Goal: Task Accomplishment & Management: Use online tool/utility

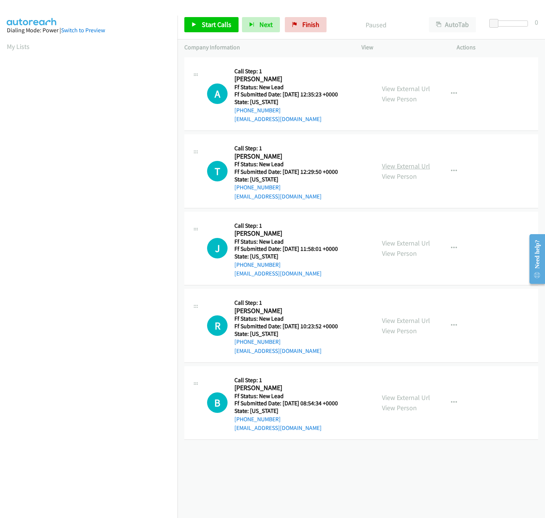
click at [404, 163] on link "View External Url" at bounding box center [406, 166] width 48 height 9
click at [420, 85] on link "View External Url" at bounding box center [406, 88] width 48 height 9
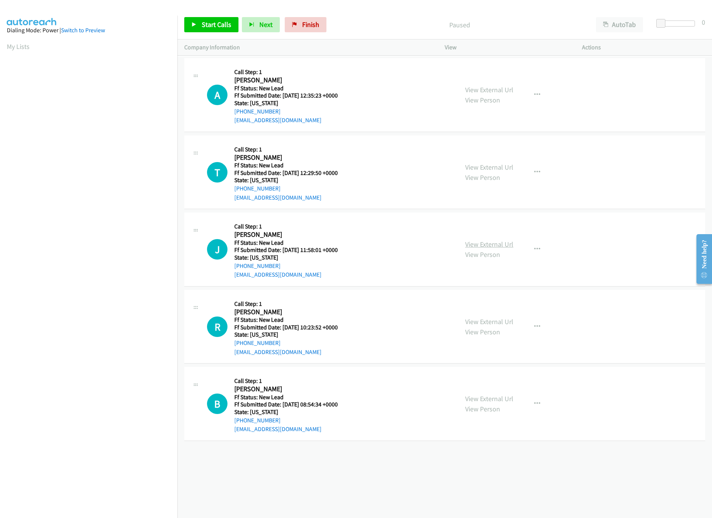
click at [468, 244] on link "View External Url" at bounding box center [489, 244] width 48 height 9
click at [206, 29] on link "Start Calls" at bounding box center [211, 24] width 54 height 15
drag, startPoint x: 659, startPoint y: 23, endPoint x: 667, endPoint y: 22, distance: 8.0
click at [545, 22] on span at bounding box center [668, 23] width 9 height 9
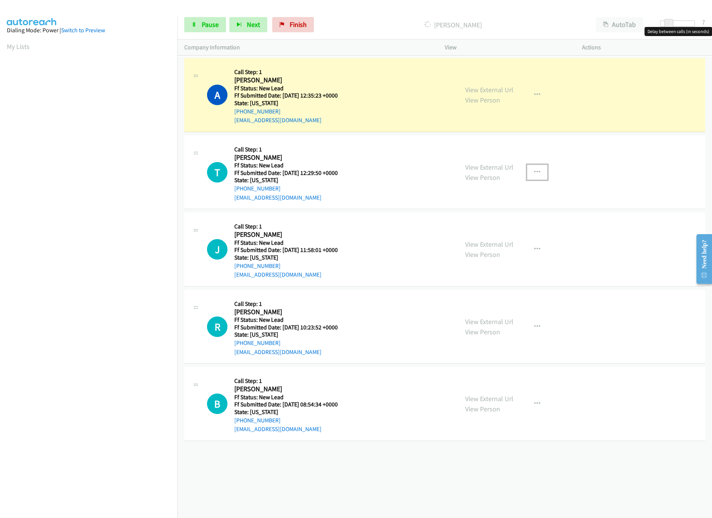
click at [534, 170] on icon "button" at bounding box center [537, 172] width 6 height 6
click at [472, 222] on link "Skip Call" at bounding box center [496, 221] width 101 height 15
drag, startPoint x: 670, startPoint y: 25, endPoint x: 530, endPoint y: 155, distance: 191.3
click at [545, 33] on div "Start Calls Pause Next Finish Dialing Allison Montgomery AutoTab AutoTab 0" at bounding box center [444, 24] width 535 height 29
click at [482, 325] on link "View External Url" at bounding box center [489, 321] width 48 height 9
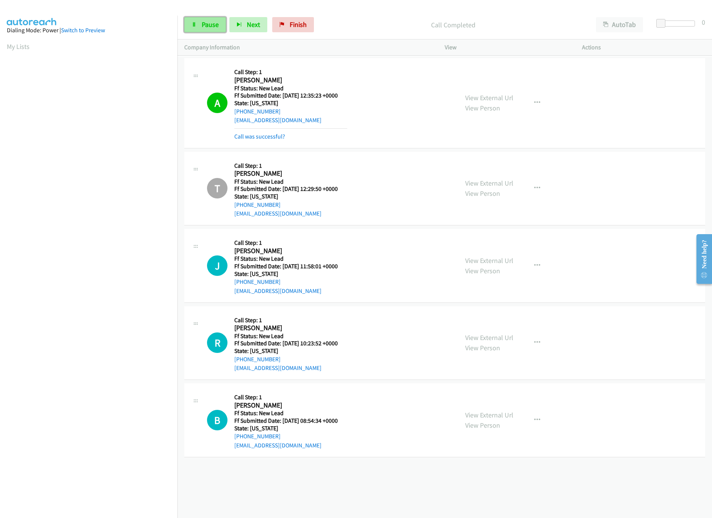
click at [218, 20] on link "Pause" at bounding box center [205, 24] width 42 height 15
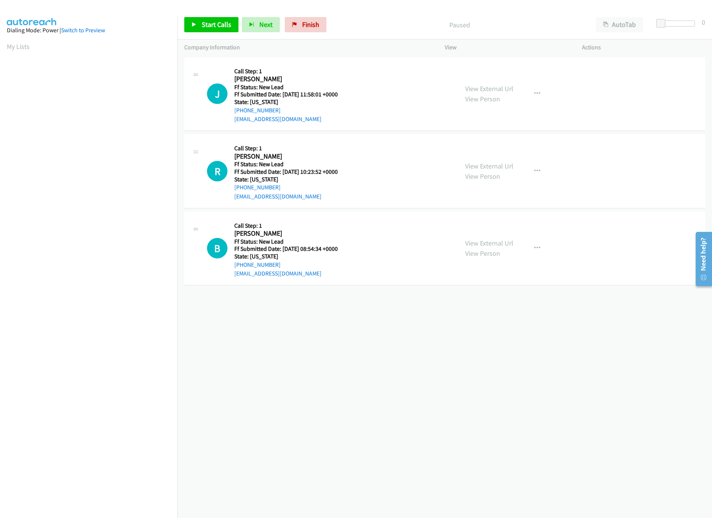
click at [304, 334] on div "+1 415-964-1034 Call failed - Please reload the list and try again The Callbar …" at bounding box center [444, 286] width 535 height 462
click at [222, 20] on span "Start Calls" at bounding box center [217, 24] width 30 height 9
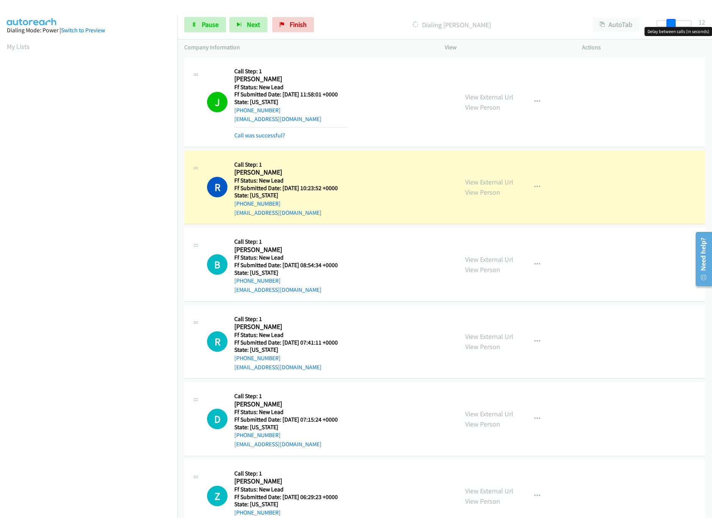
drag, startPoint x: 665, startPoint y: 21, endPoint x: 672, endPoint y: 21, distance: 6.8
click at [675, 21] on span at bounding box center [671, 23] width 9 height 9
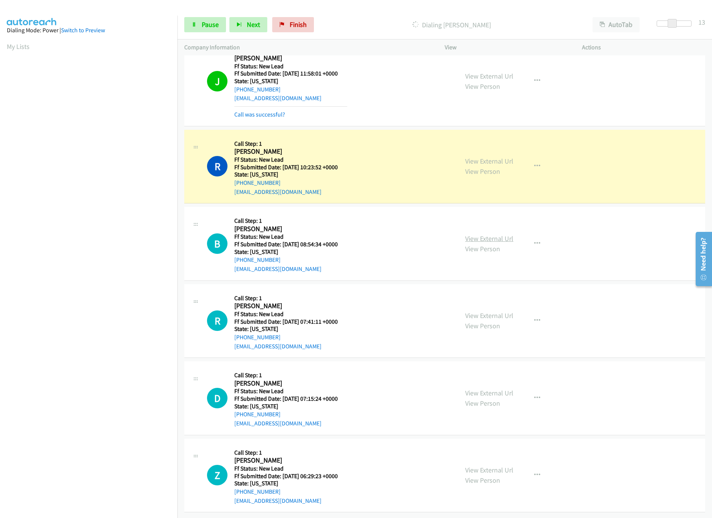
click at [483, 234] on link "View External Url" at bounding box center [489, 238] width 48 height 9
click at [487, 311] on link "View External Url" at bounding box center [489, 315] width 48 height 9
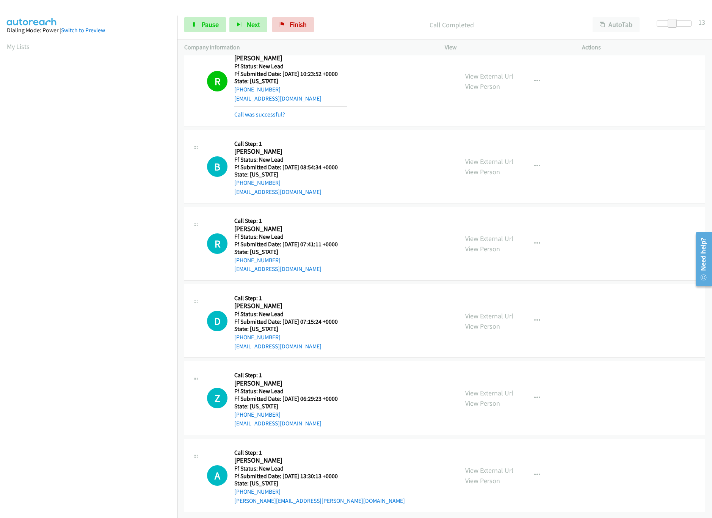
scroll to position [124, 0]
click at [501, 311] on link "View External Url" at bounding box center [489, 315] width 48 height 9
click at [204, 27] on span "Pause" at bounding box center [210, 24] width 17 height 9
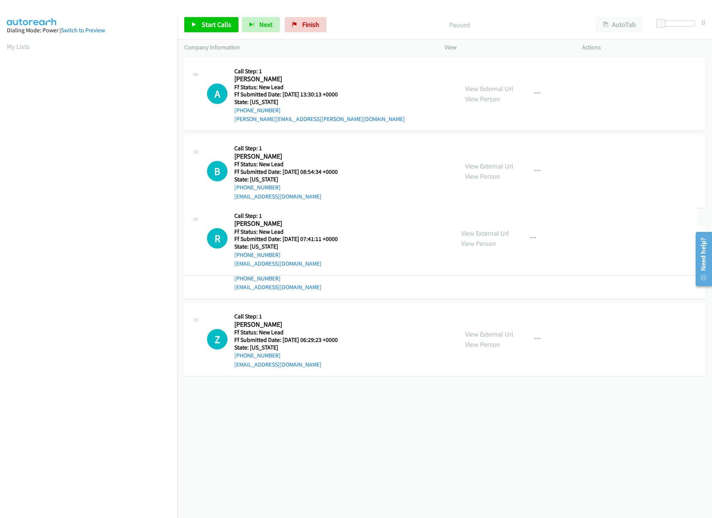
drag, startPoint x: 315, startPoint y: 242, endPoint x: 314, endPoint y: 232, distance: 10.3
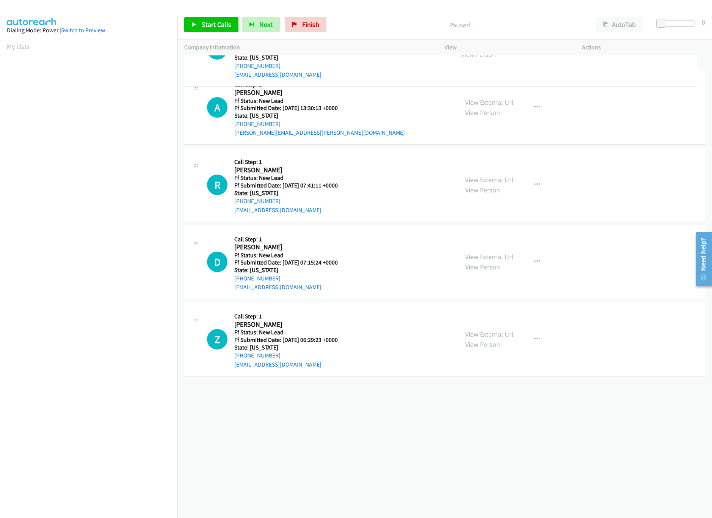
drag, startPoint x: 321, startPoint y: 189, endPoint x: 323, endPoint y: 68, distance: 121.0
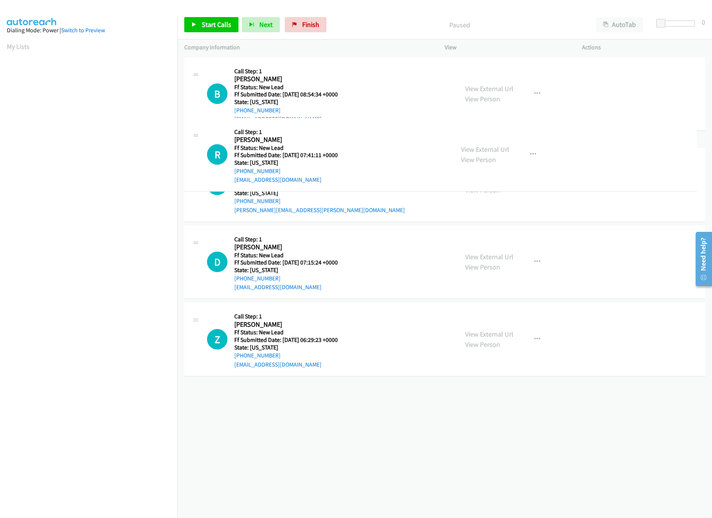
drag, startPoint x: 331, startPoint y: 251, endPoint x: 323, endPoint y: 155, distance: 97.0
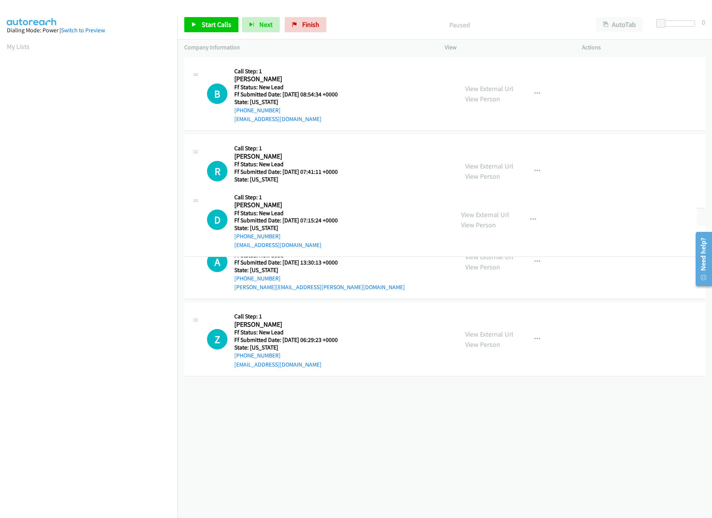
drag, startPoint x: 313, startPoint y: 313, endPoint x: 313, endPoint y: 165, distance: 147.9
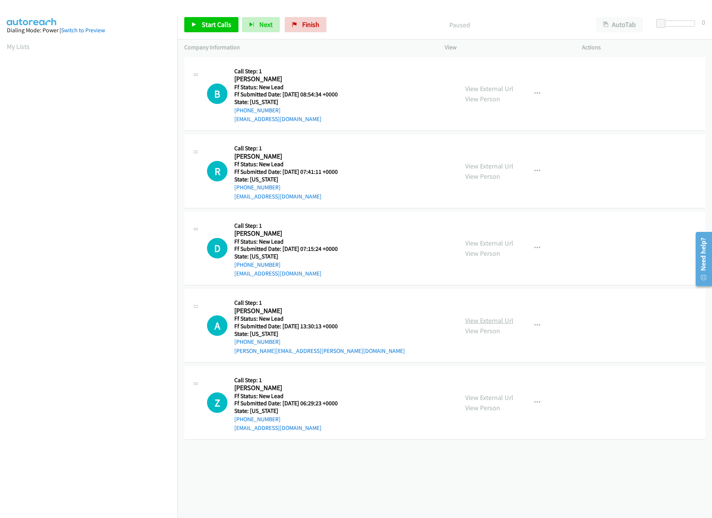
click at [474, 318] on link "View External Url" at bounding box center [489, 320] width 48 height 9
click at [198, 25] on link "Start Calls" at bounding box center [211, 24] width 54 height 15
click at [209, 20] on span "Pause" at bounding box center [210, 24] width 17 height 9
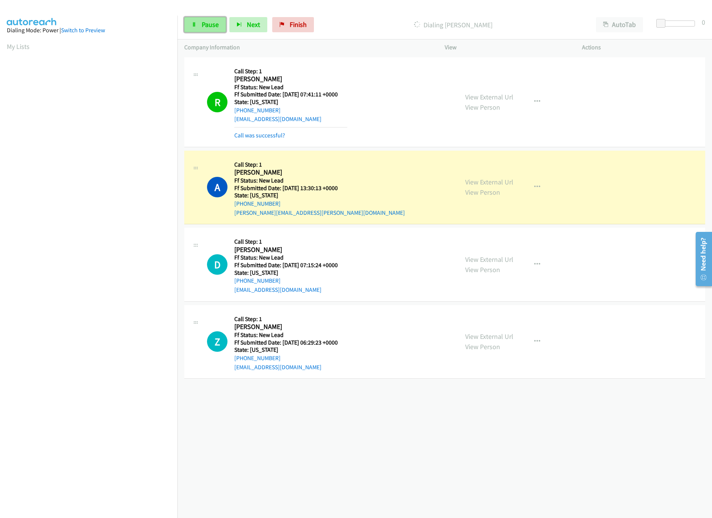
click at [202, 31] on link "Pause" at bounding box center [205, 24] width 42 height 15
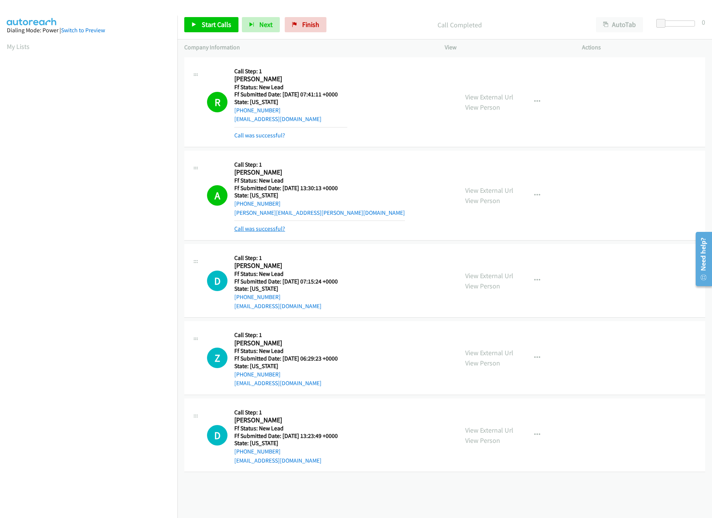
click at [266, 230] on link "Call was successful?" at bounding box center [259, 228] width 51 height 7
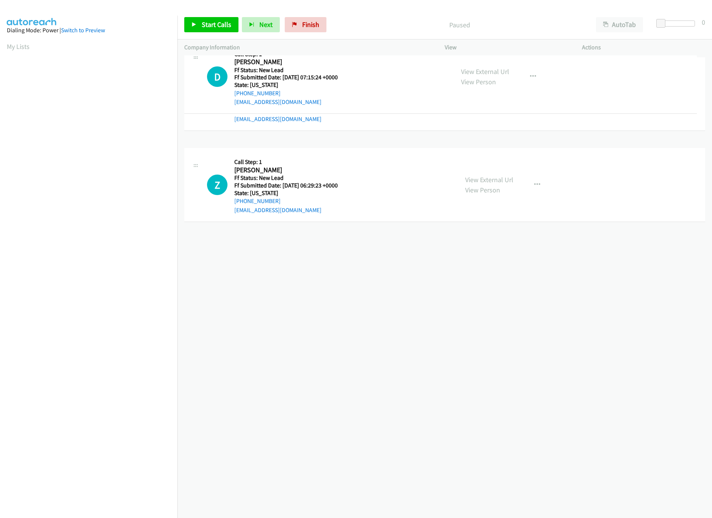
drag, startPoint x: 333, startPoint y: 189, endPoint x: 346, endPoint y: 94, distance: 95.2
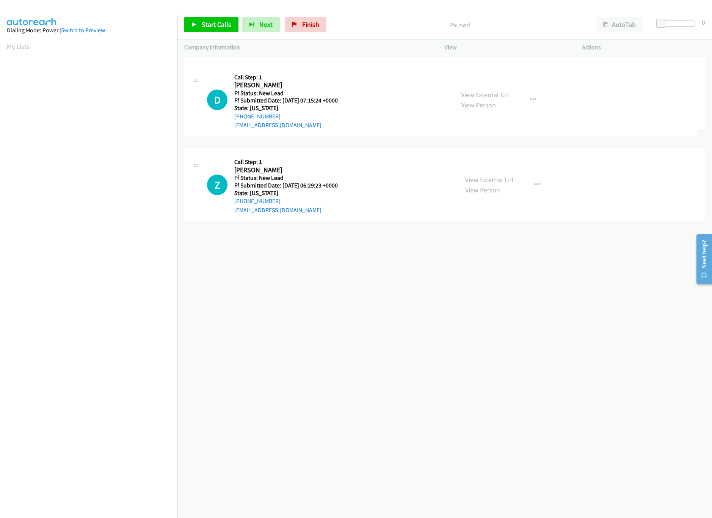
drag, startPoint x: 320, startPoint y: 131, endPoint x: 338, endPoint y: 86, distance: 49.0
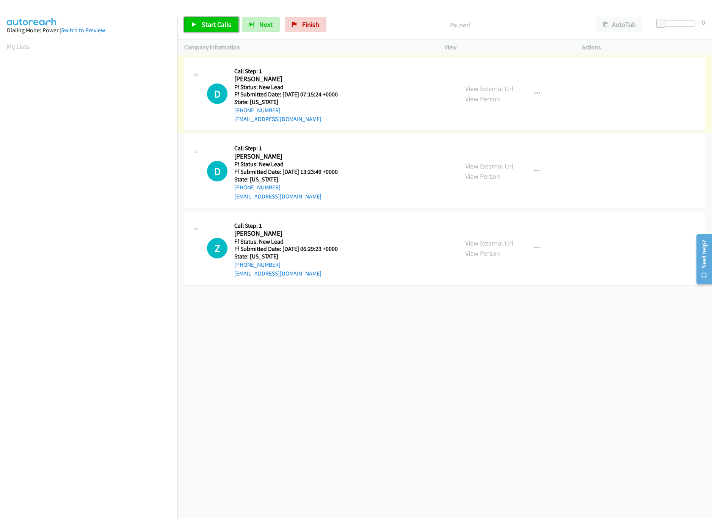
click at [205, 24] on span "Start Calls" at bounding box center [217, 24] width 30 height 9
click at [470, 164] on link "View External Url" at bounding box center [489, 166] width 48 height 9
click at [482, 242] on link "View External Url" at bounding box center [489, 243] width 48 height 9
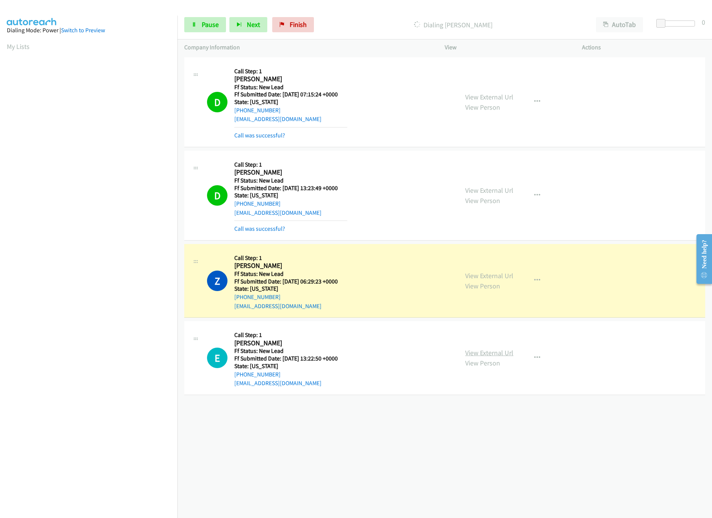
click at [493, 352] on link "View External Url" at bounding box center [489, 352] width 48 height 9
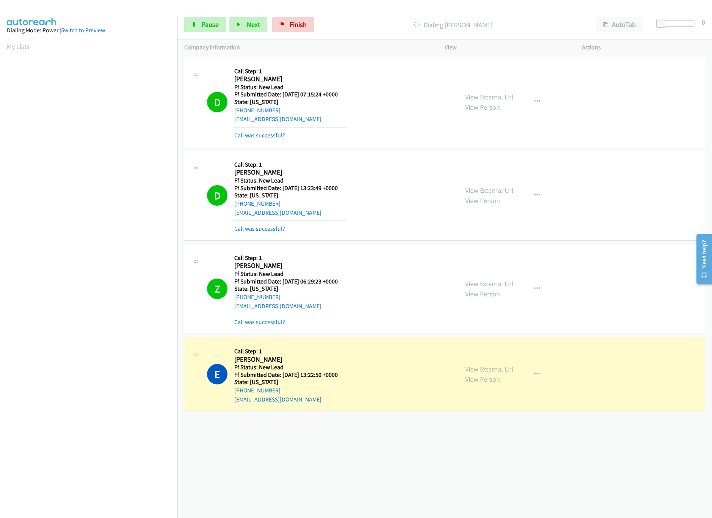
click at [199, 34] on div "Start Calls Pause Next Finish Dialing Elizabeth Moran AutoTab AutoTab 0" at bounding box center [444, 24] width 535 height 29
click at [203, 24] on span "Pause" at bounding box center [210, 24] width 17 height 9
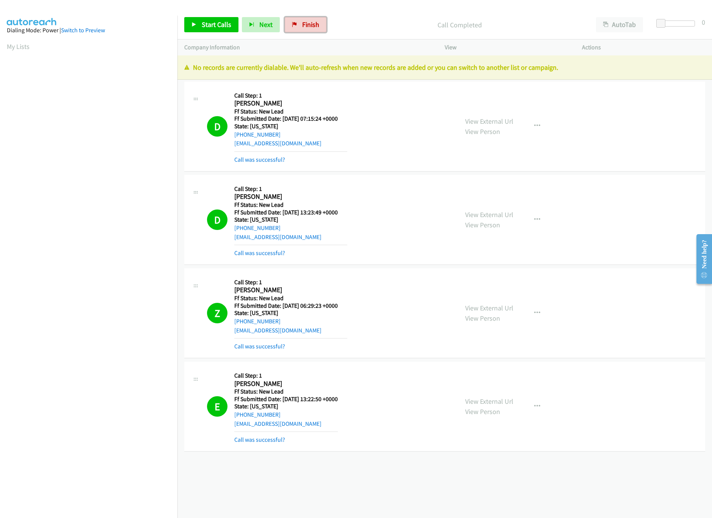
drag, startPoint x: 304, startPoint y: 17, endPoint x: 399, endPoint y: 37, distance: 96.5
click at [304, 17] on link "Finish" at bounding box center [306, 24] width 42 height 15
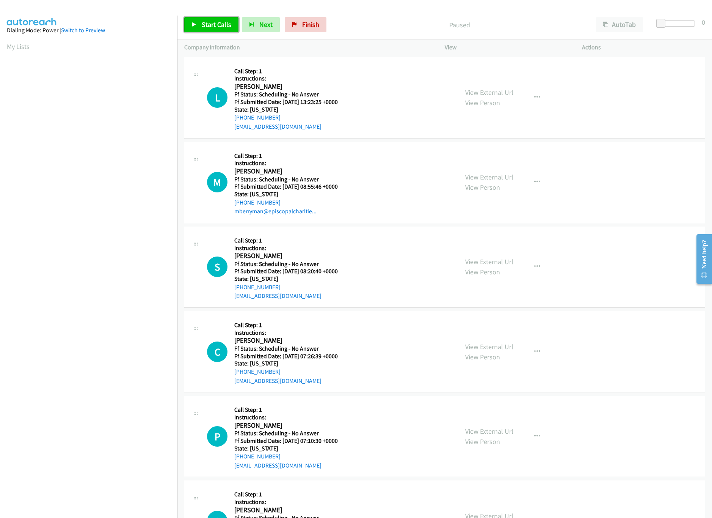
click at [229, 17] on link "Start Calls" at bounding box center [211, 24] width 54 height 15
click at [503, 90] on link "View External Url" at bounding box center [489, 92] width 48 height 9
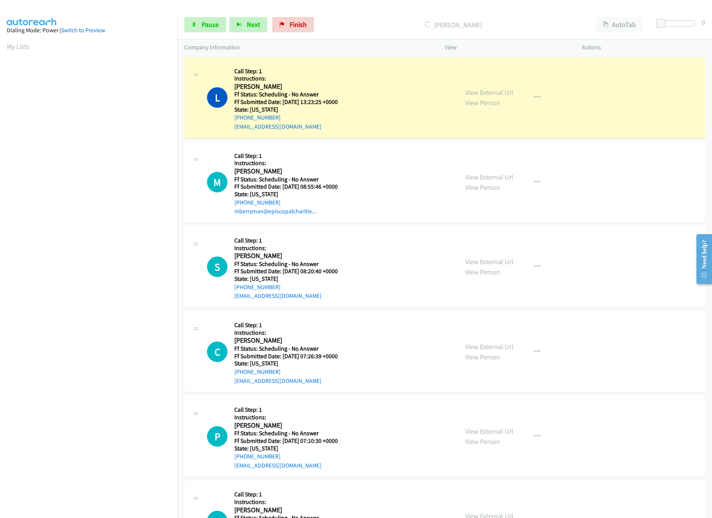
drag, startPoint x: 487, startPoint y: 176, endPoint x: 479, endPoint y: 164, distance: 14.0
click at [487, 176] on link "View External Url" at bounding box center [489, 177] width 48 height 9
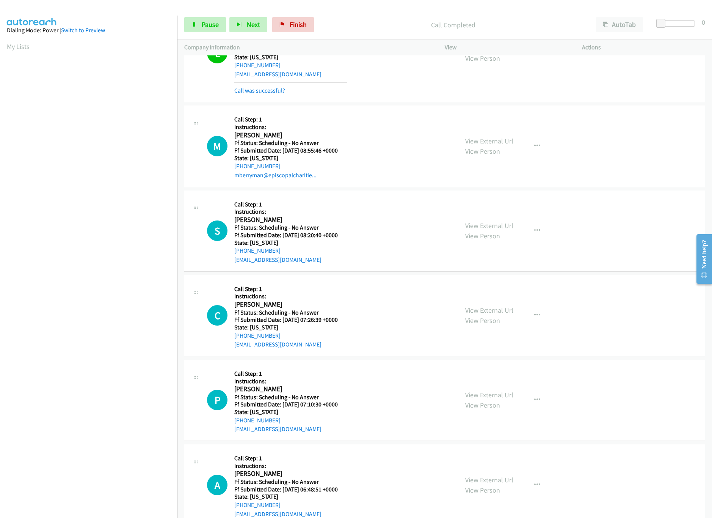
scroll to position [75, 0]
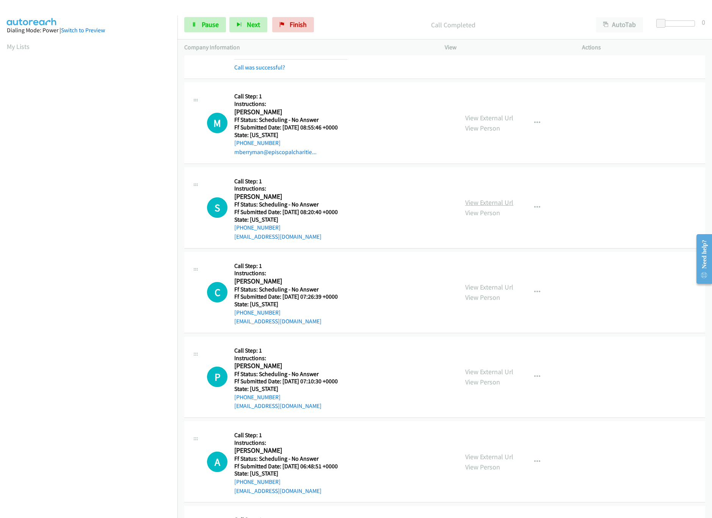
click at [505, 201] on link "View External Url" at bounding box center [489, 202] width 48 height 9
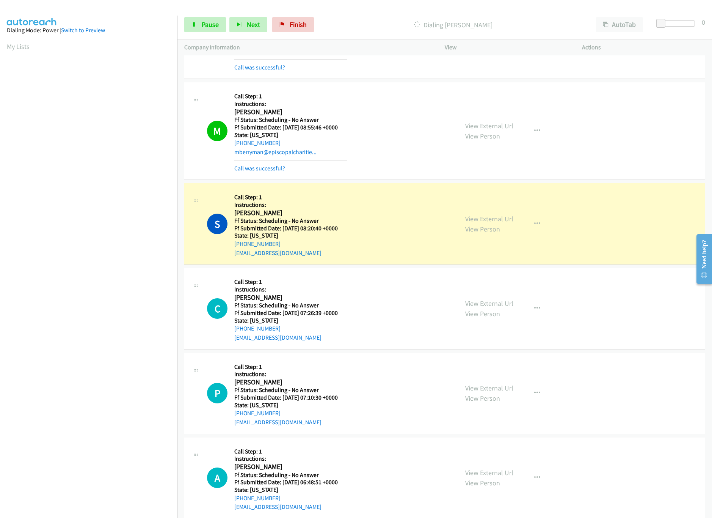
scroll to position [152, 0]
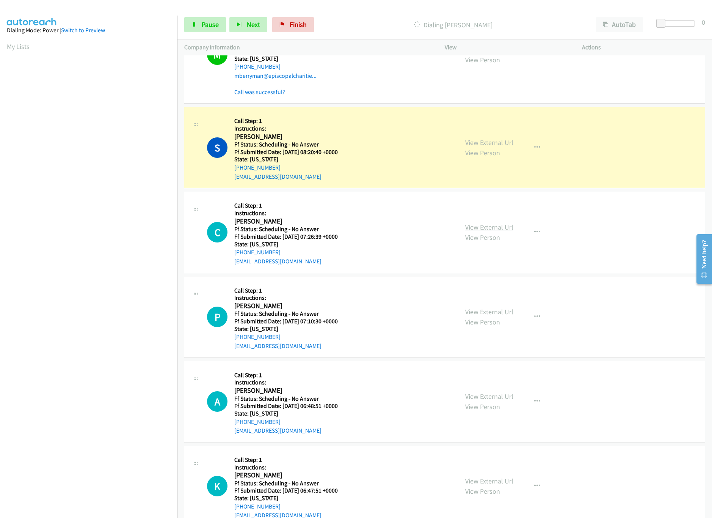
click at [487, 226] on link "View External Url" at bounding box center [489, 227] width 48 height 9
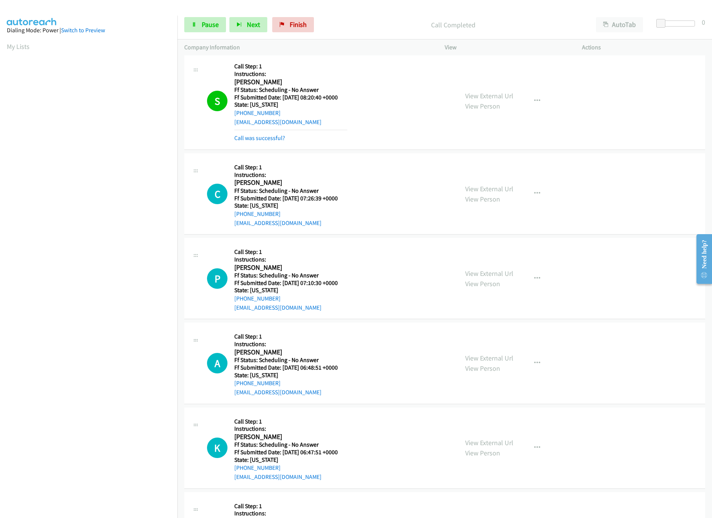
scroll to position [228, 0]
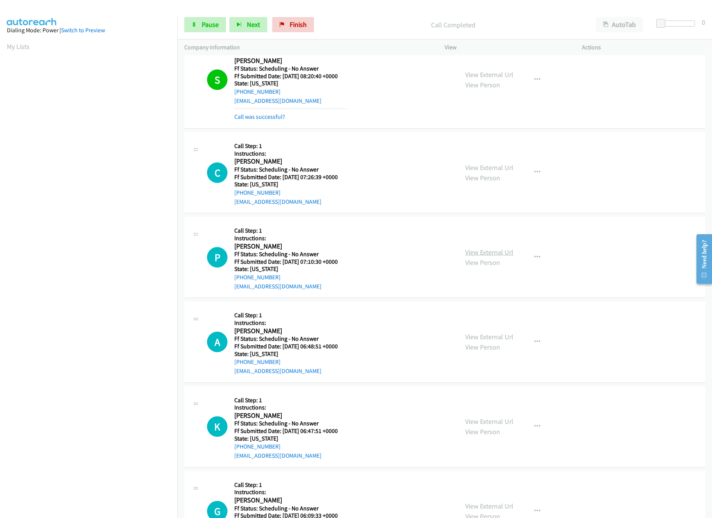
click at [493, 253] on link "View External Url" at bounding box center [489, 252] width 48 height 9
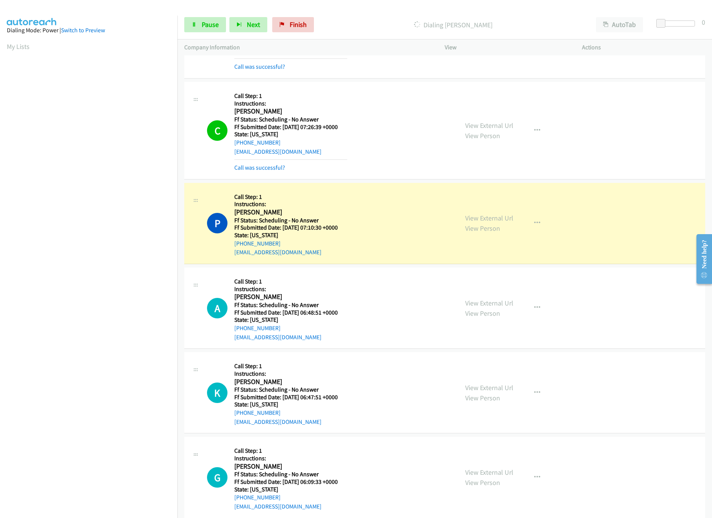
scroll to position [303, 0]
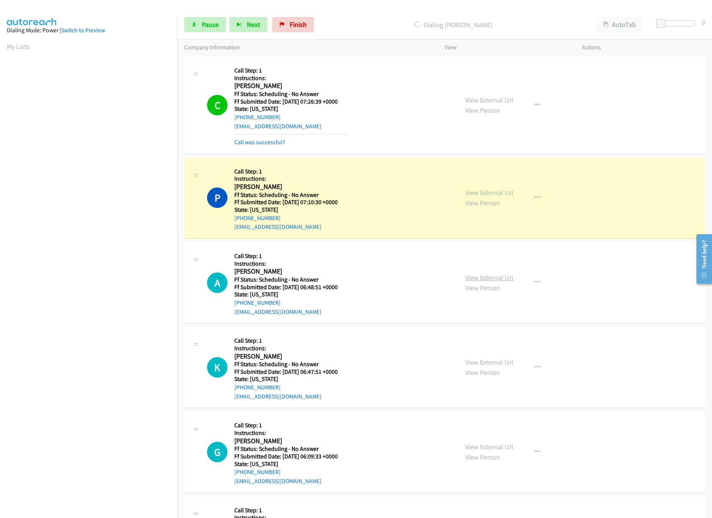
click at [495, 278] on link "View External Url" at bounding box center [489, 277] width 48 height 9
click at [499, 363] on link "View External Url" at bounding box center [489, 362] width 48 height 9
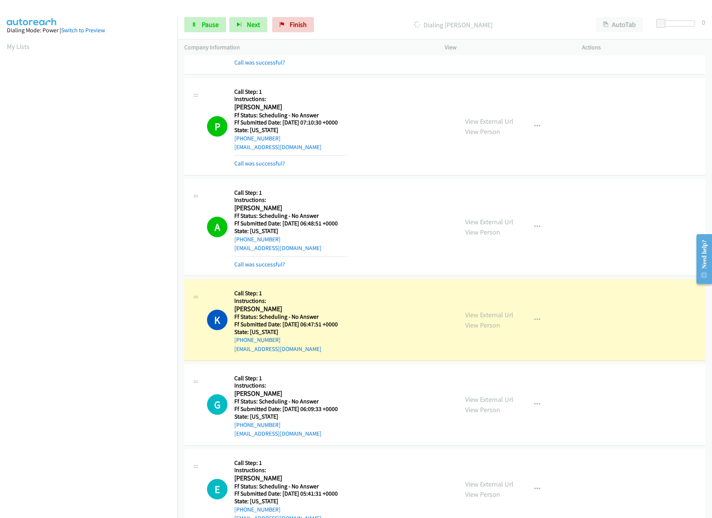
scroll to position [531, 0]
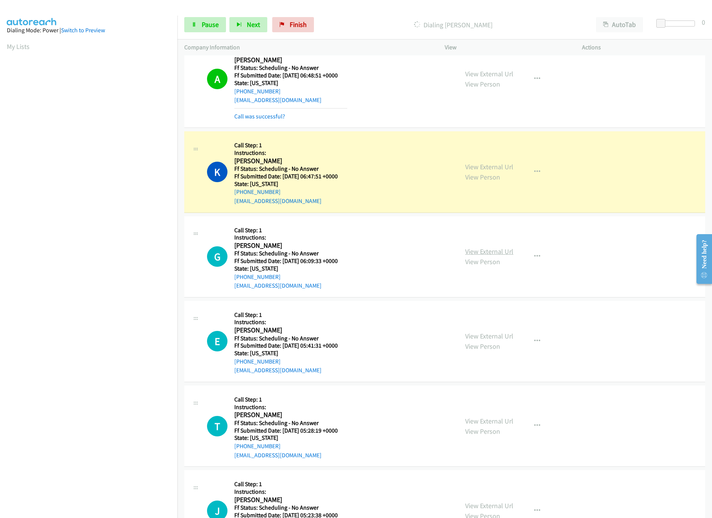
click at [490, 250] on link "View External Url" at bounding box center [489, 251] width 48 height 9
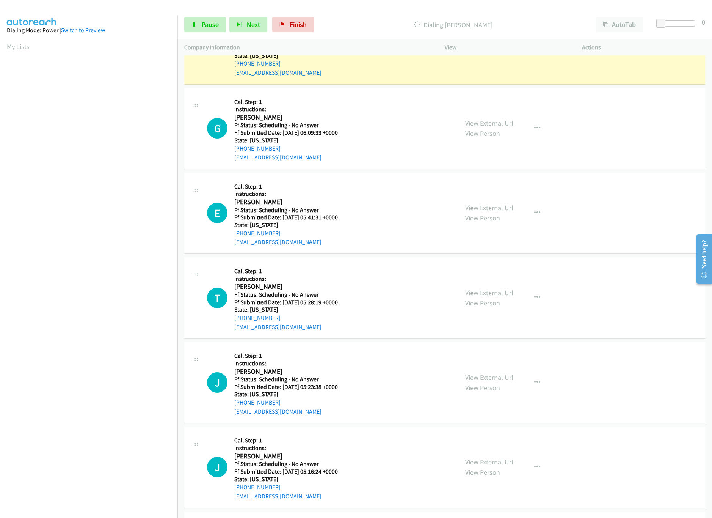
scroll to position [683, 0]
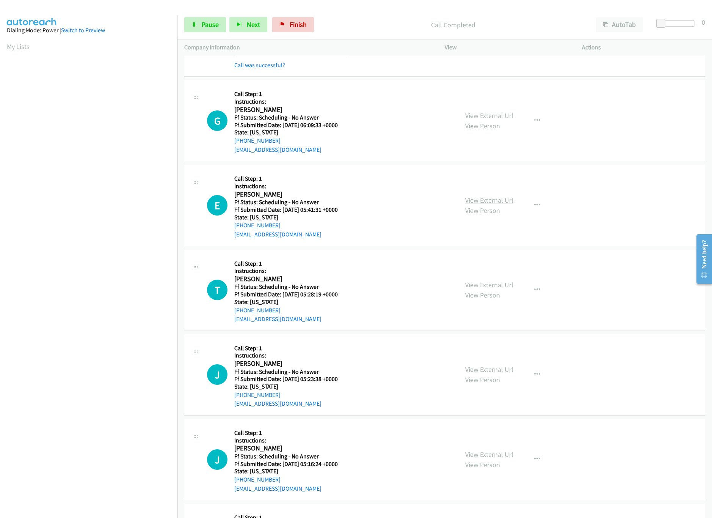
click at [475, 204] on link "View External Url" at bounding box center [489, 200] width 48 height 9
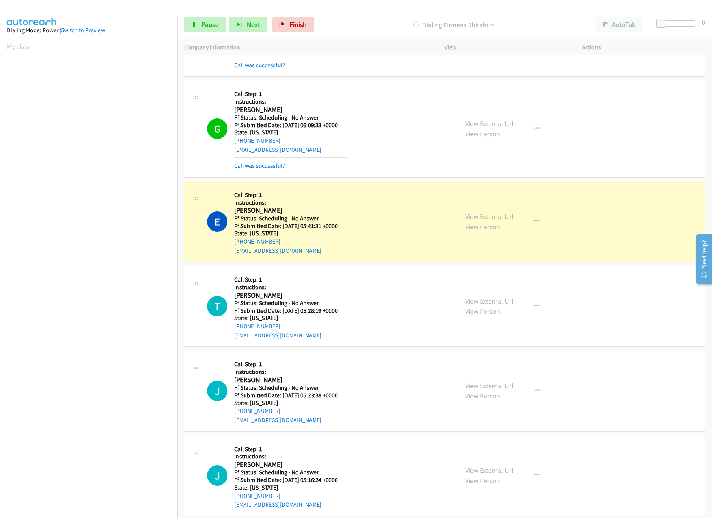
click at [498, 304] on link "View External Url" at bounding box center [489, 301] width 48 height 9
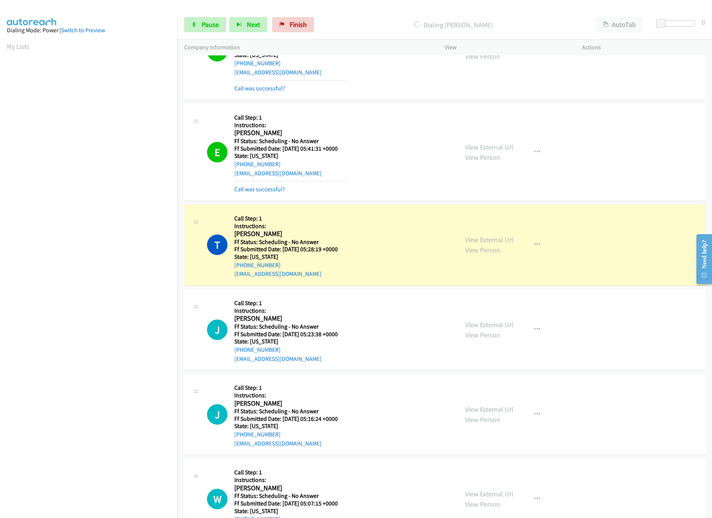
scroll to position [834, 0]
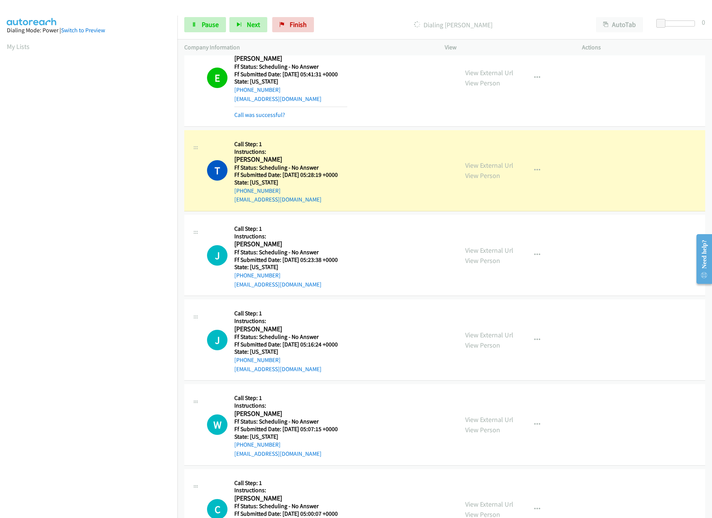
click at [473, 247] on div "View External Url View Person View External Url Email Schedule/Manage Callback …" at bounding box center [530, 254] width 144 height 67
click at [475, 248] on div "View External Url View Person" at bounding box center [489, 255] width 48 height 20
click at [475, 251] on link "View External Url" at bounding box center [489, 250] width 48 height 9
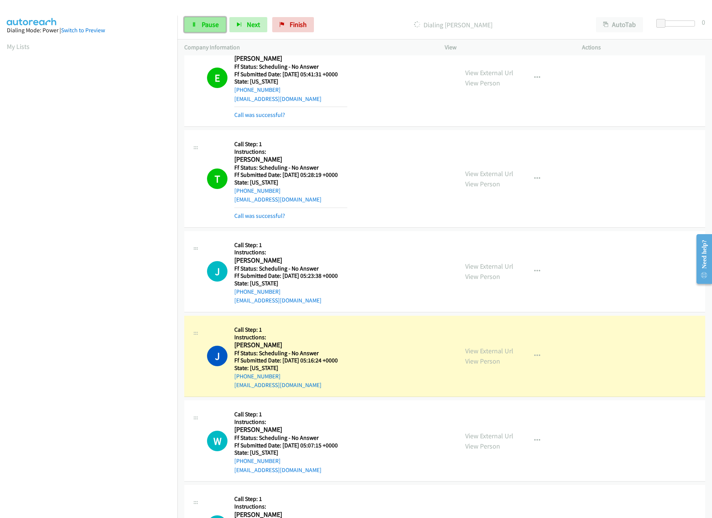
click at [205, 24] on span "Pause" at bounding box center [210, 24] width 17 height 9
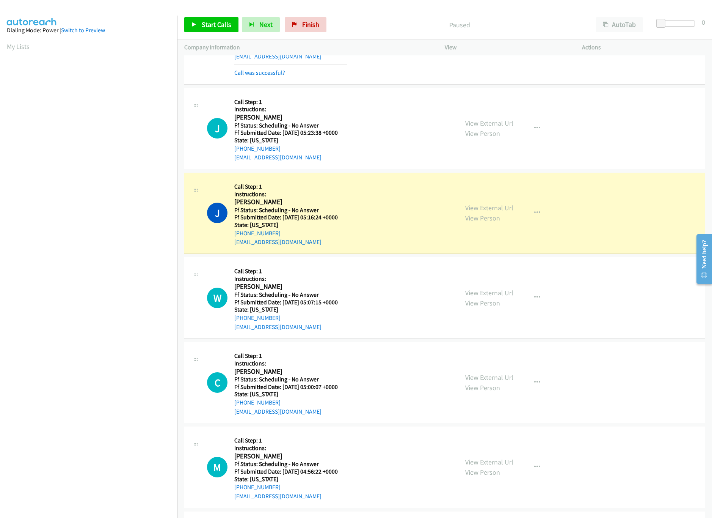
scroll to position [986, 0]
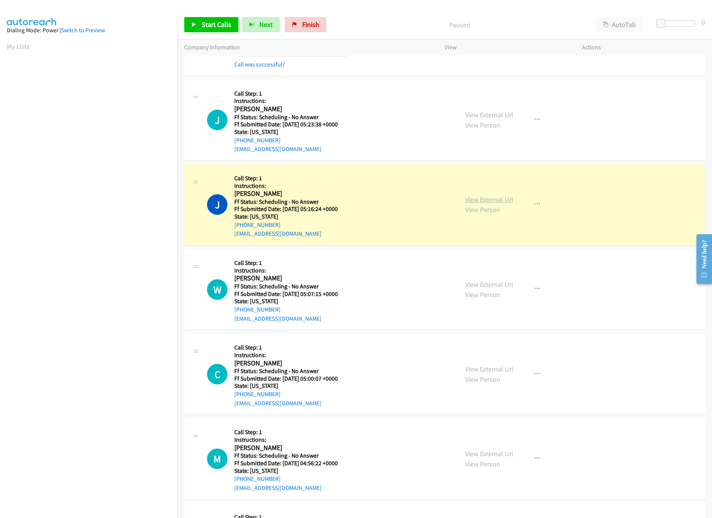
click at [487, 204] on link "View External Url" at bounding box center [489, 199] width 48 height 9
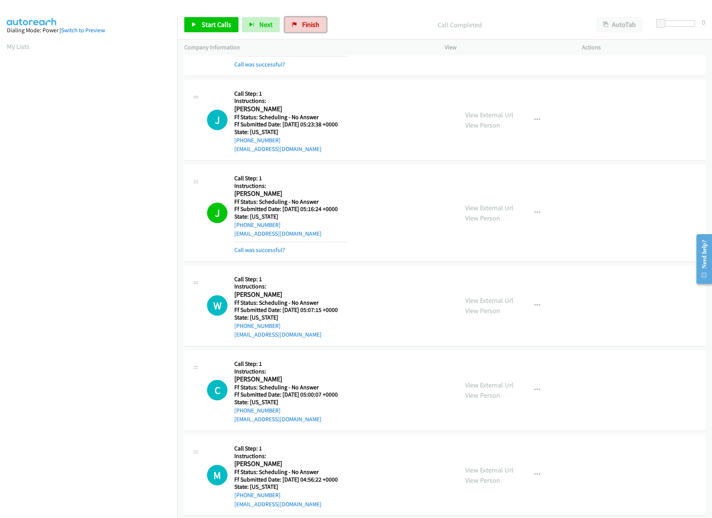
drag, startPoint x: 314, startPoint y: 30, endPoint x: 381, endPoint y: 39, distance: 67.7
click at [314, 30] on link "Finish" at bounding box center [306, 24] width 42 height 15
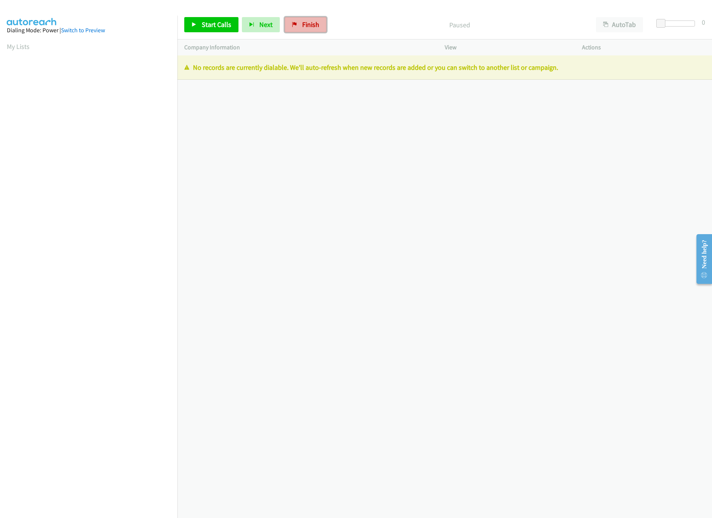
click at [308, 20] on span "Finish" at bounding box center [310, 24] width 17 height 9
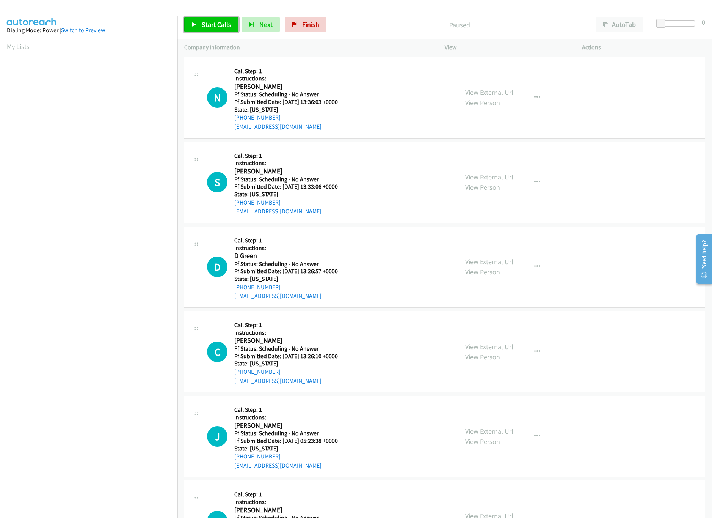
click at [206, 27] on span "Start Calls" at bounding box center [217, 24] width 30 height 9
click at [468, 88] on link "View External Url" at bounding box center [489, 92] width 48 height 9
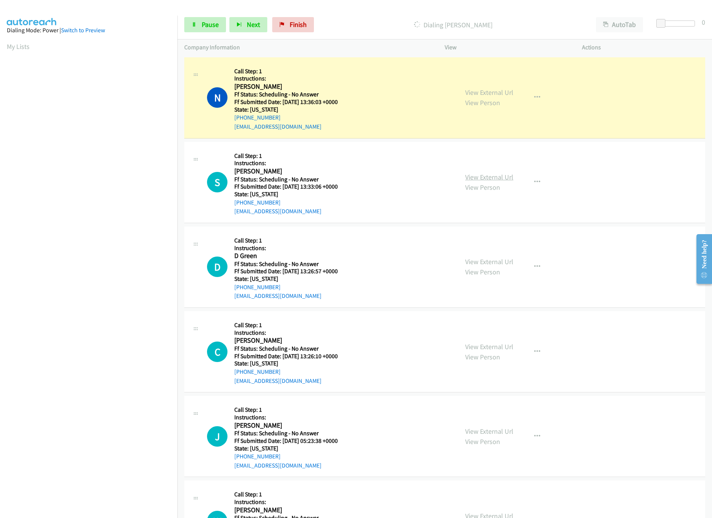
click at [491, 179] on link "View External Url" at bounding box center [489, 177] width 48 height 9
click at [223, 24] on link "Pause" at bounding box center [205, 24] width 42 height 15
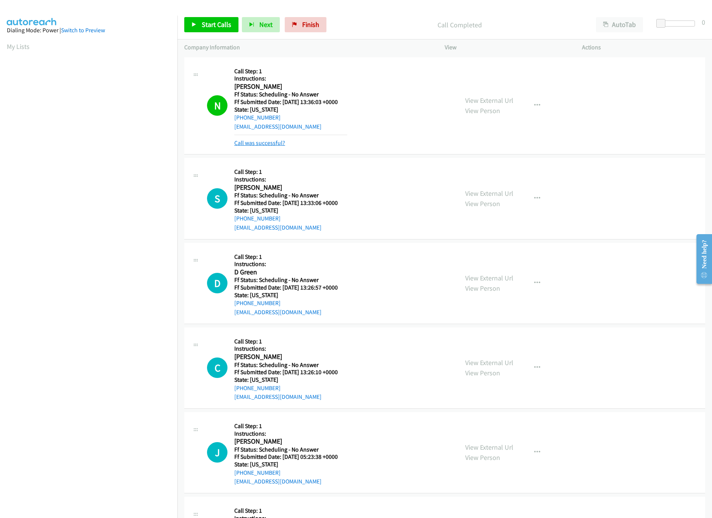
click at [250, 145] on link "Call was successful?" at bounding box center [259, 142] width 51 height 7
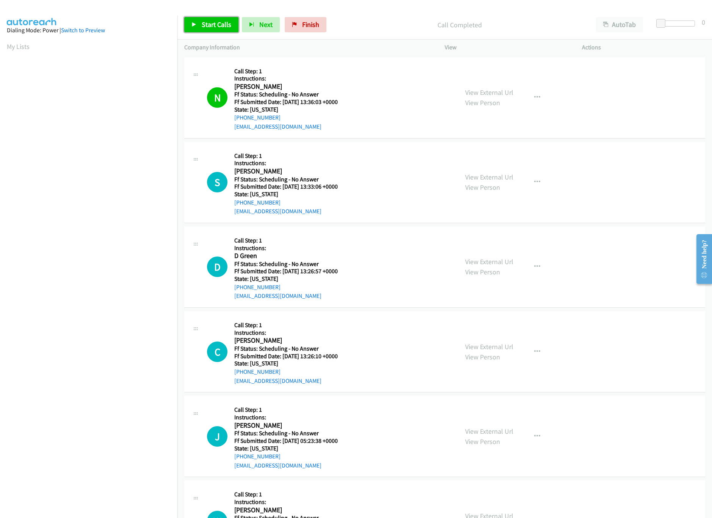
click at [222, 22] on span "Start Calls" at bounding box center [217, 24] width 30 height 9
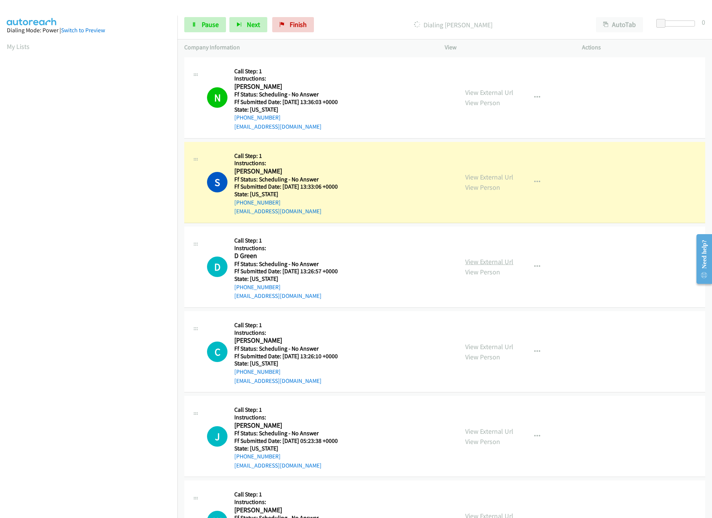
click at [487, 262] on link "View External Url" at bounding box center [489, 261] width 48 height 9
click at [207, 33] on div "Start Calls Pause Next Finish Dialing [PERSON_NAME] AutoTab AutoTab 0" at bounding box center [444, 24] width 535 height 29
click at [210, 22] on span "Pause" at bounding box center [210, 24] width 17 height 9
click at [322, 34] on div "Start Calls Pause Next Finish Paused AutoTab AutoTab 0" at bounding box center [444, 24] width 535 height 29
click at [312, 28] on span "Finish" at bounding box center [310, 24] width 17 height 9
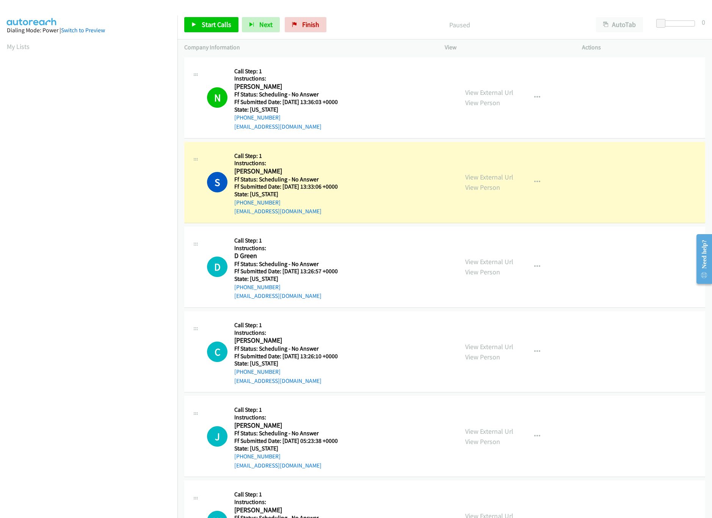
click at [394, 36] on div "Start Calls Pause Next Finish Paused AutoTab AutoTab 0" at bounding box center [444, 24] width 535 height 29
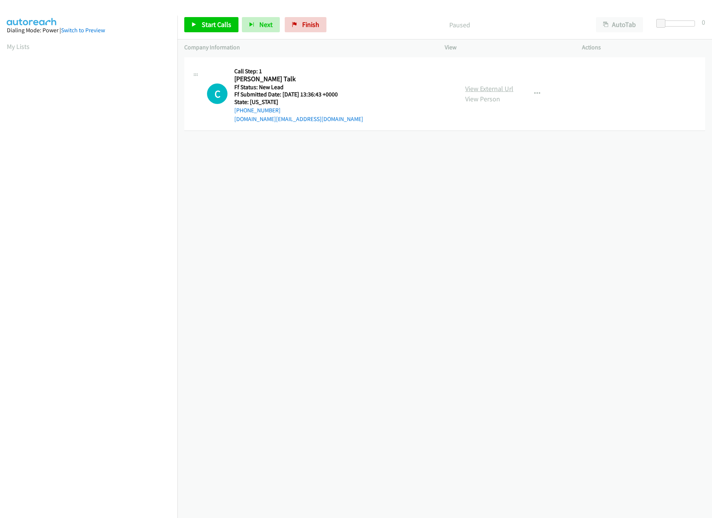
click at [483, 89] on link "View External Url" at bounding box center [489, 88] width 48 height 9
click at [209, 17] on link "Start Calls" at bounding box center [211, 24] width 54 height 15
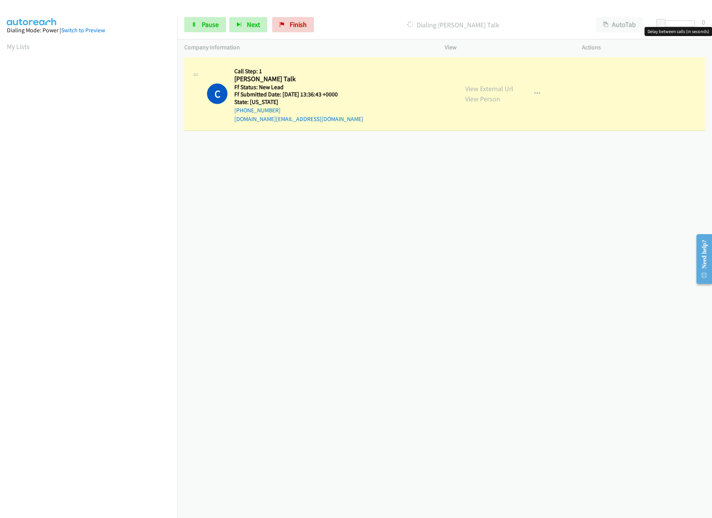
click at [686, 24] on div at bounding box center [677, 23] width 35 height 6
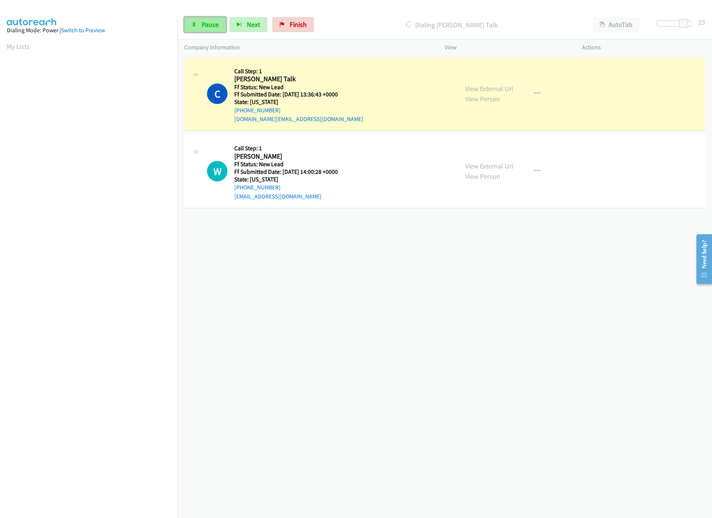
click at [209, 22] on span "Pause" at bounding box center [210, 24] width 17 height 9
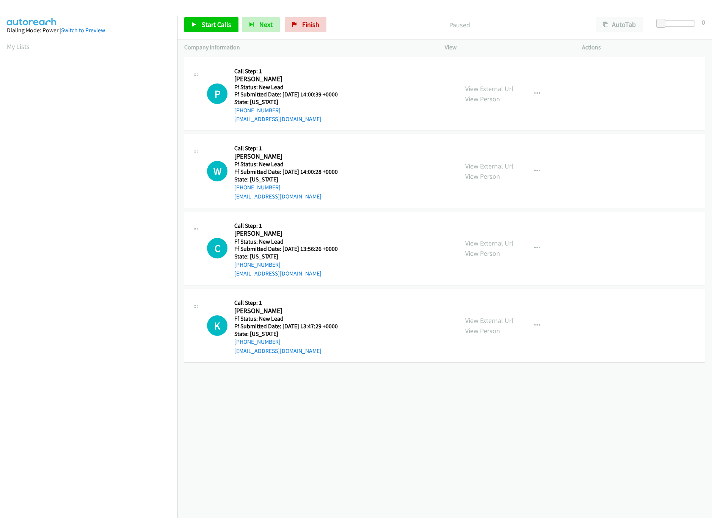
click at [361, 415] on div "[PHONE_NUMBER] Call failed - Please reload the list and try again The Callbar F…" at bounding box center [444, 286] width 535 height 462
click at [494, 87] on link "View External Url" at bounding box center [489, 88] width 48 height 9
click at [493, 164] on link "View External Url" at bounding box center [489, 166] width 48 height 9
click at [189, 26] on link "Start Calls" at bounding box center [211, 24] width 54 height 15
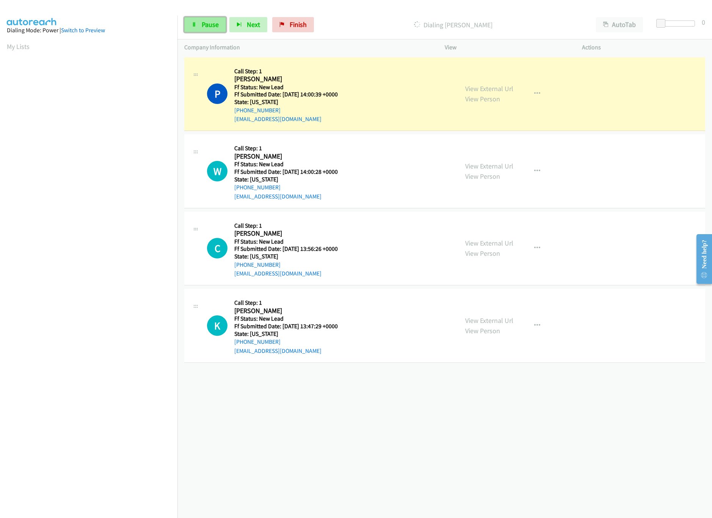
click at [218, 28] on span "Pause" at bounding box center [210, 24] width 17 height 9
drag, startPoint x: 404, startPoint y: 415, endPoint x: 366, endPoint y: 389, distance: 45.5
click at [389, 410] on div "+1 415-964-1034 Call failed - Please reload the list and try again The Callbar …" at bounding box center [444, 286] width 535 height 462
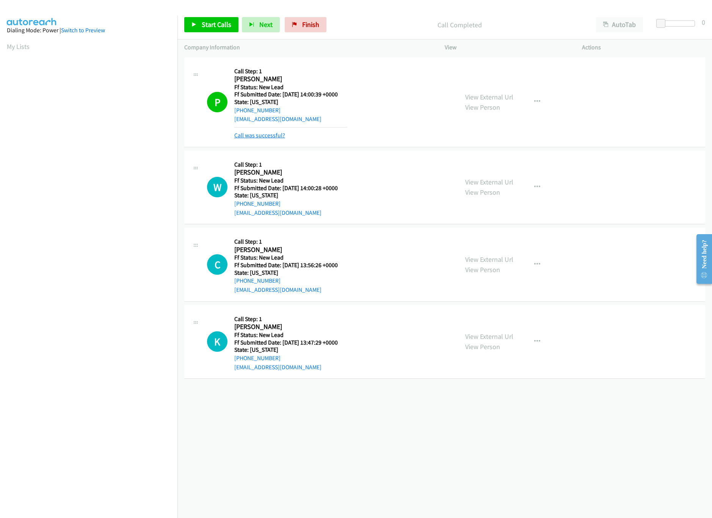
click at [254, 135] on link "Call was successful?" at bounding box center [259, 135] width 51 height 7
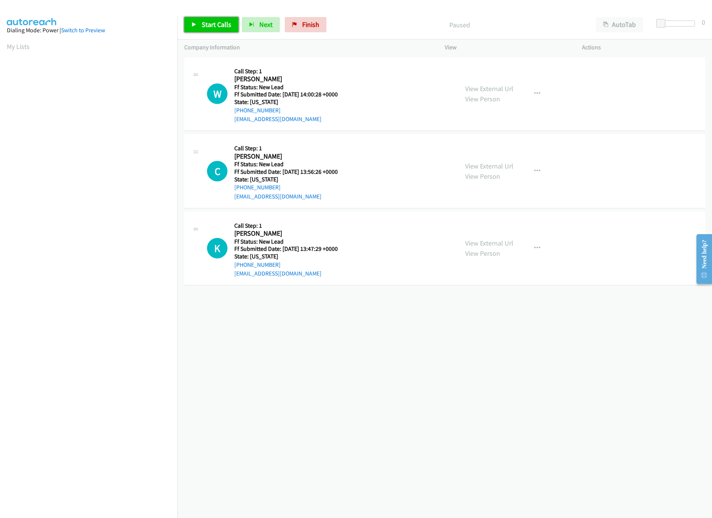
click at [204, 28] on span "Start Calls" at bounding box center [217, 24] width 30 height 9
click at [485, 242] on link "View External Url" at bounding box center [489, 243] width 48 height 9
click at [502, 165] on link "View External Url" at bounding box center [489, 166] width 48 height 9
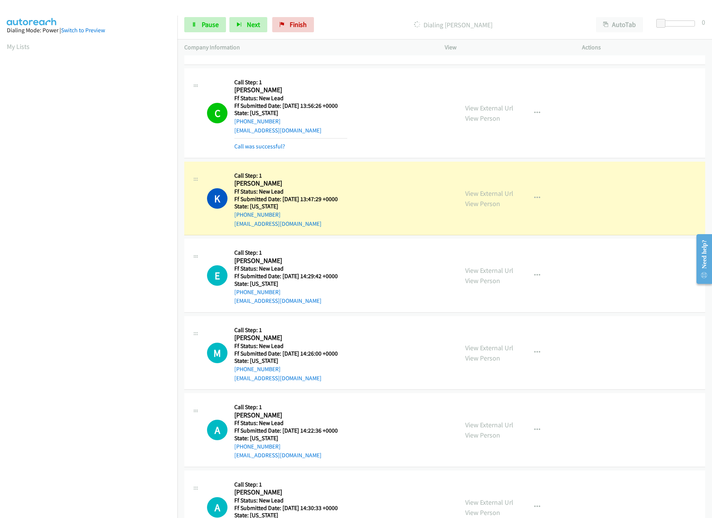
scroll to position [124, 0]
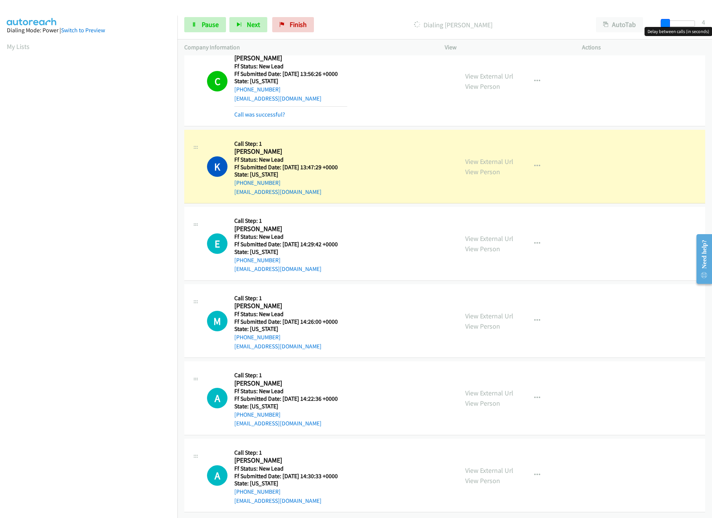
drag, startPoint x: 660, startPoint y: 20, endPoint x: 667, endPoint y: 20, distance: 7.2
click at [667, 20] on span at bounding box center [665, 23] width 9 height 9
click at [498, 234] on link "View External Url" at bounding box center [489, 238] width 48 height 9
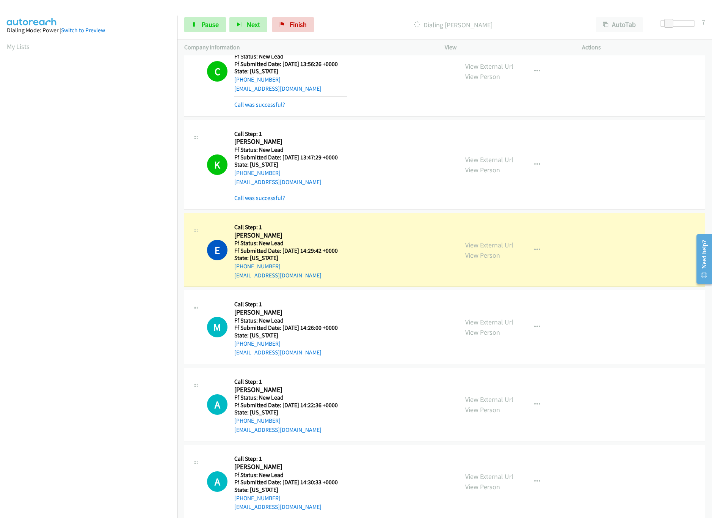
click at [493, 320] on link "View External Url" at bounding box center [489, 321] width 48 height 9
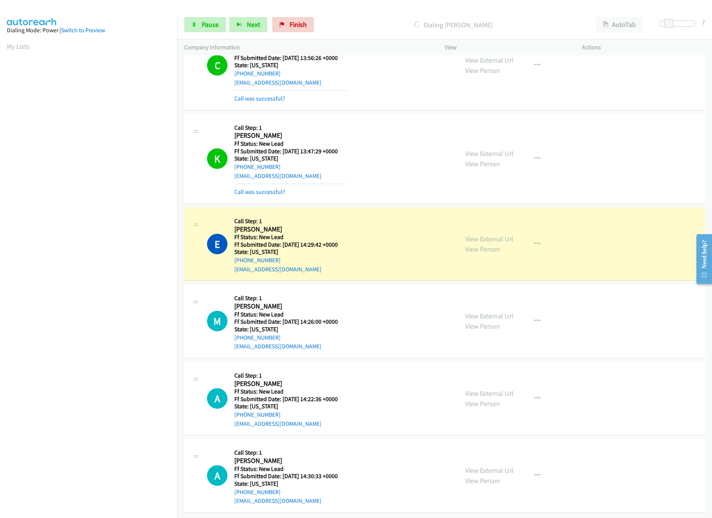
scroll to position [140, 0]
click at [209, 19] on link "Pause" at bounding box center [205, 24] width 42 height 15
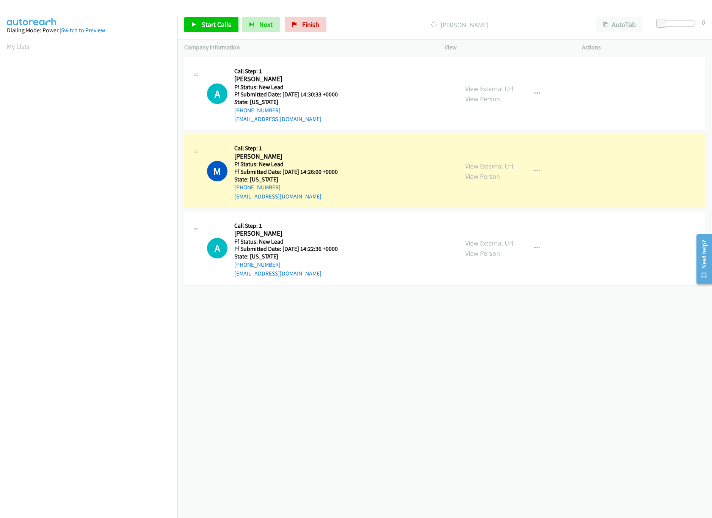
click at [419, 333] on div "[PHONE_NUMBER] Call failed - Please reload the list and try again The Callbar F…" at bounding box center [444, 286] width 535 height 462
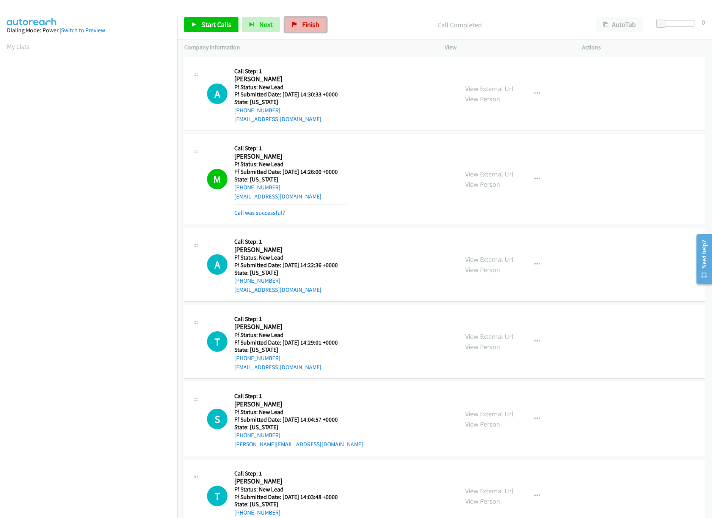
click at [299, 26] on link "Finish" at bounding box center [306, 24] width 42 height 15
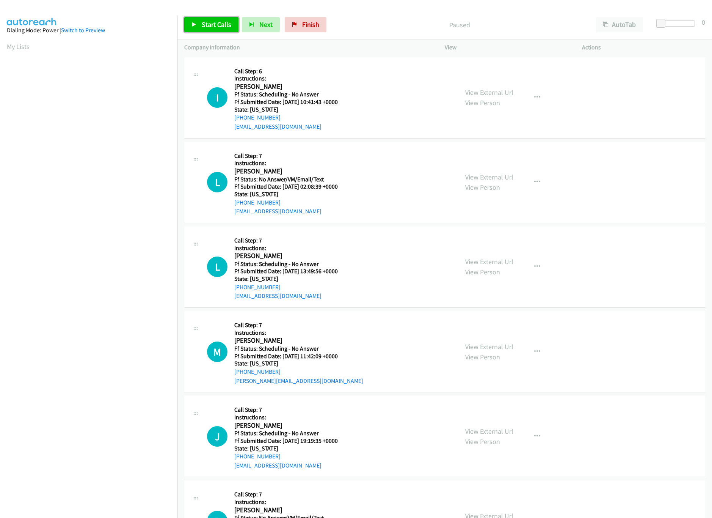
click at [207, 28] on link "Start Calls" at bounding box center [211, 24] width 54 height 15
click at [211, 27] on span "Pause" at bounding box center [210, 24] width 17 height 9
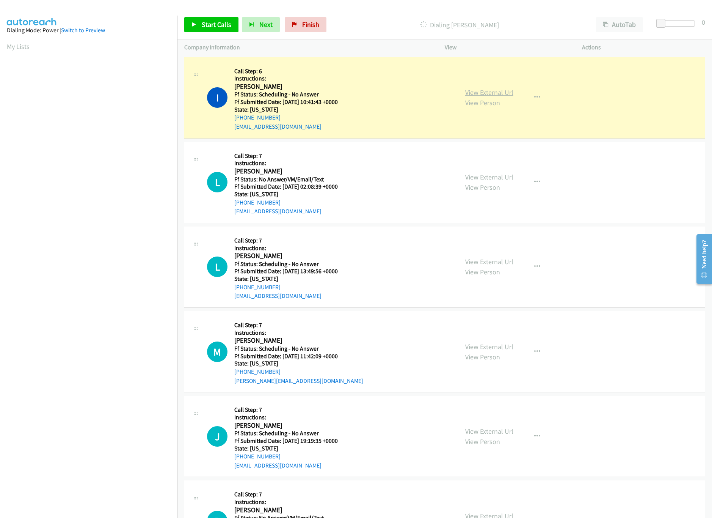
click at [507, 90] on link "View External Url" at bounding box center [489, 92] width 48 height 9
click at [295, 22] on link "Finish" at bounding box center [306, 24] width 42 height 15
